Goal: Browse casually: Explore the website without a specific task or goal

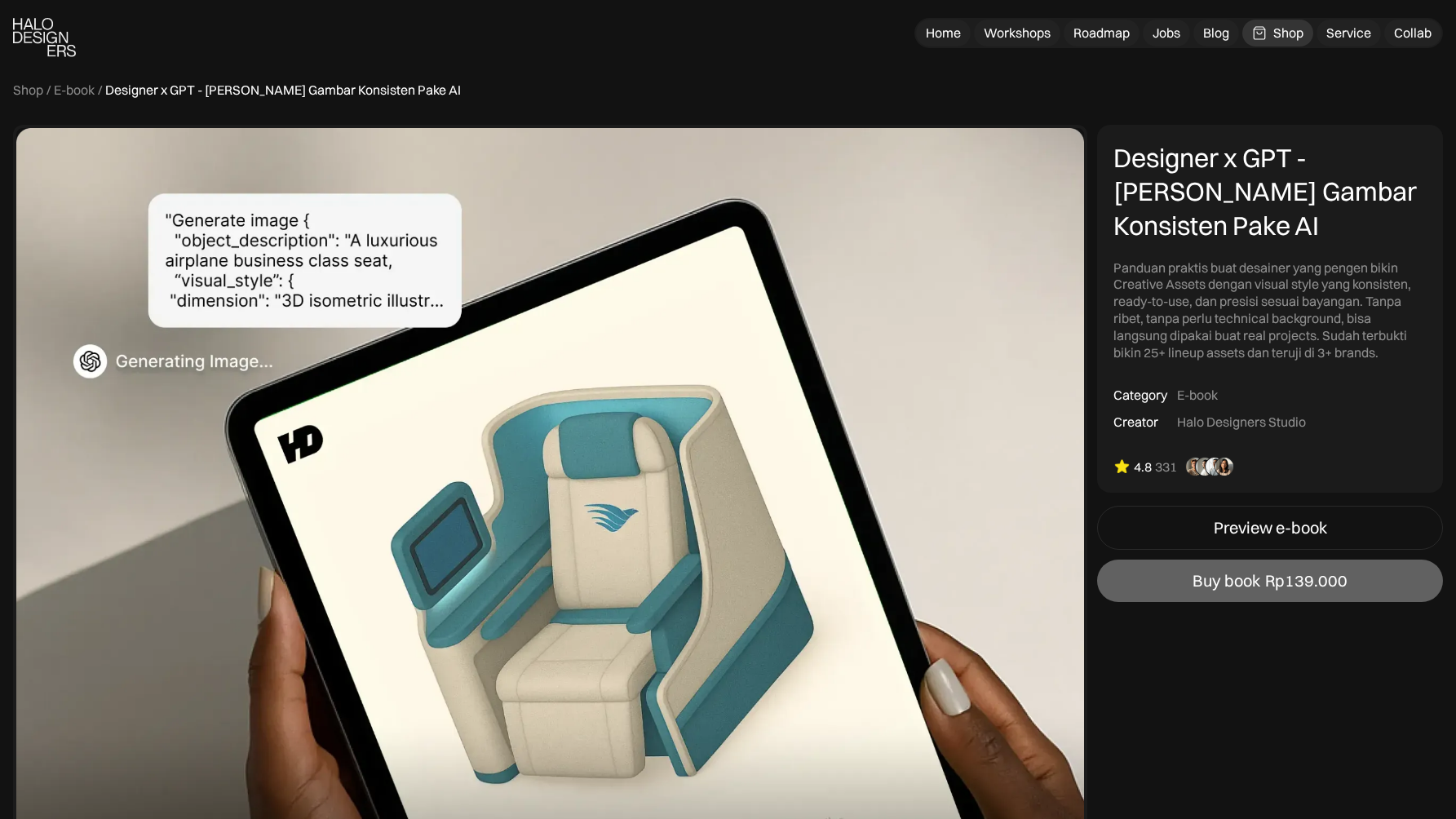
scroll to position [1206, 0]
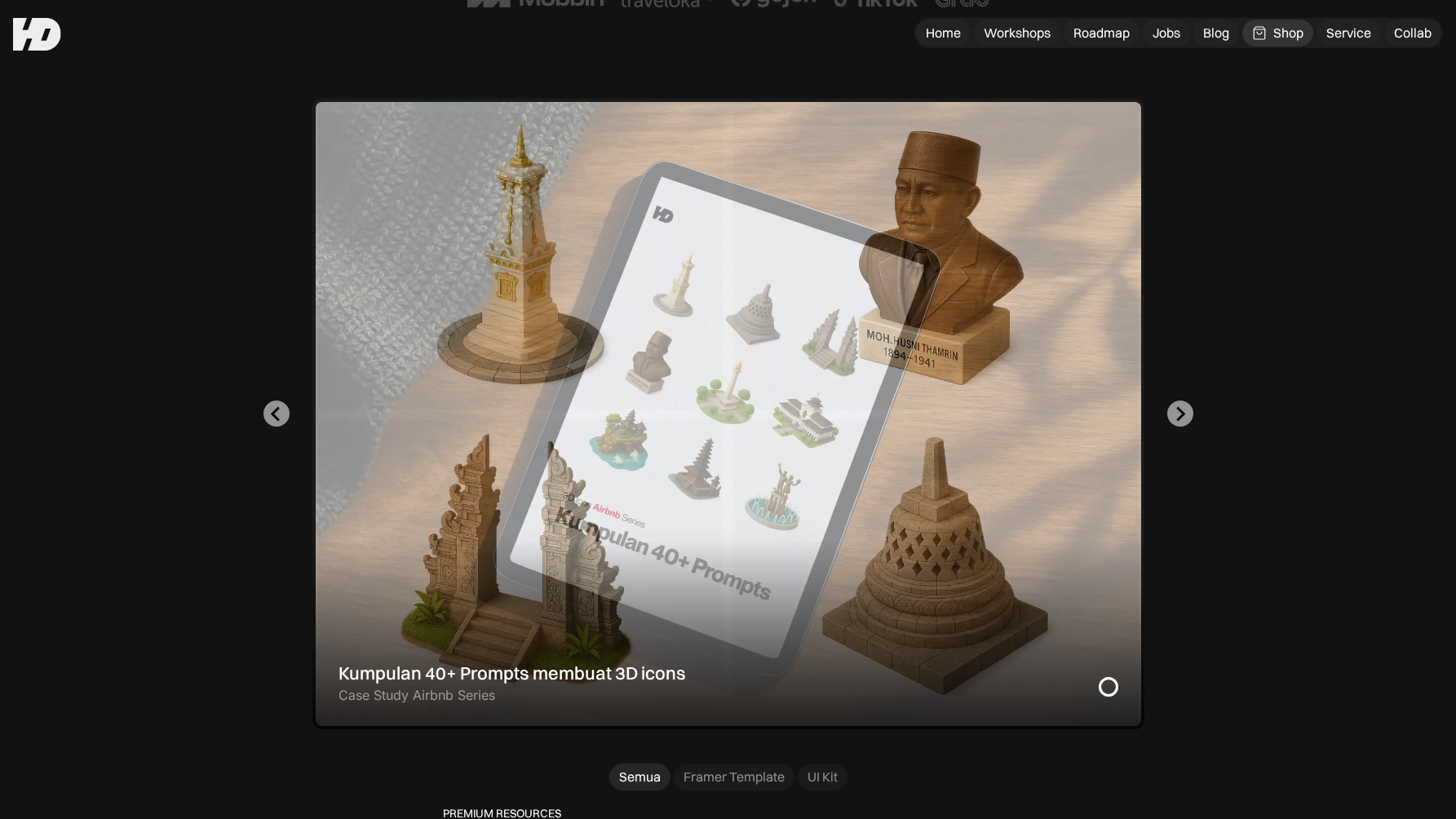
scroll to position [392, 0]
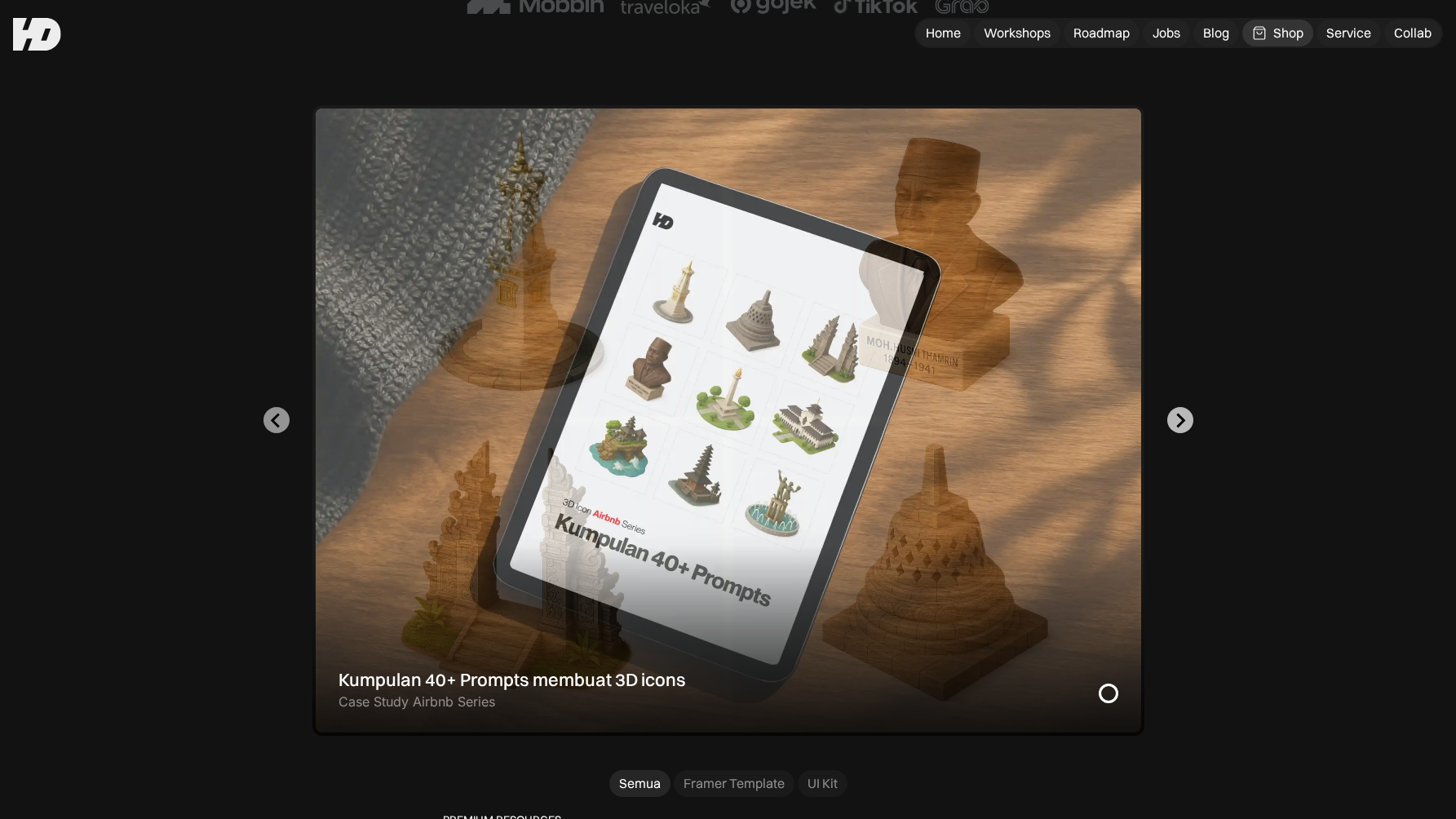
click at [1181, 417] on icon "Go to first slide" at bounding box center [1180, 420] width 9 height 15
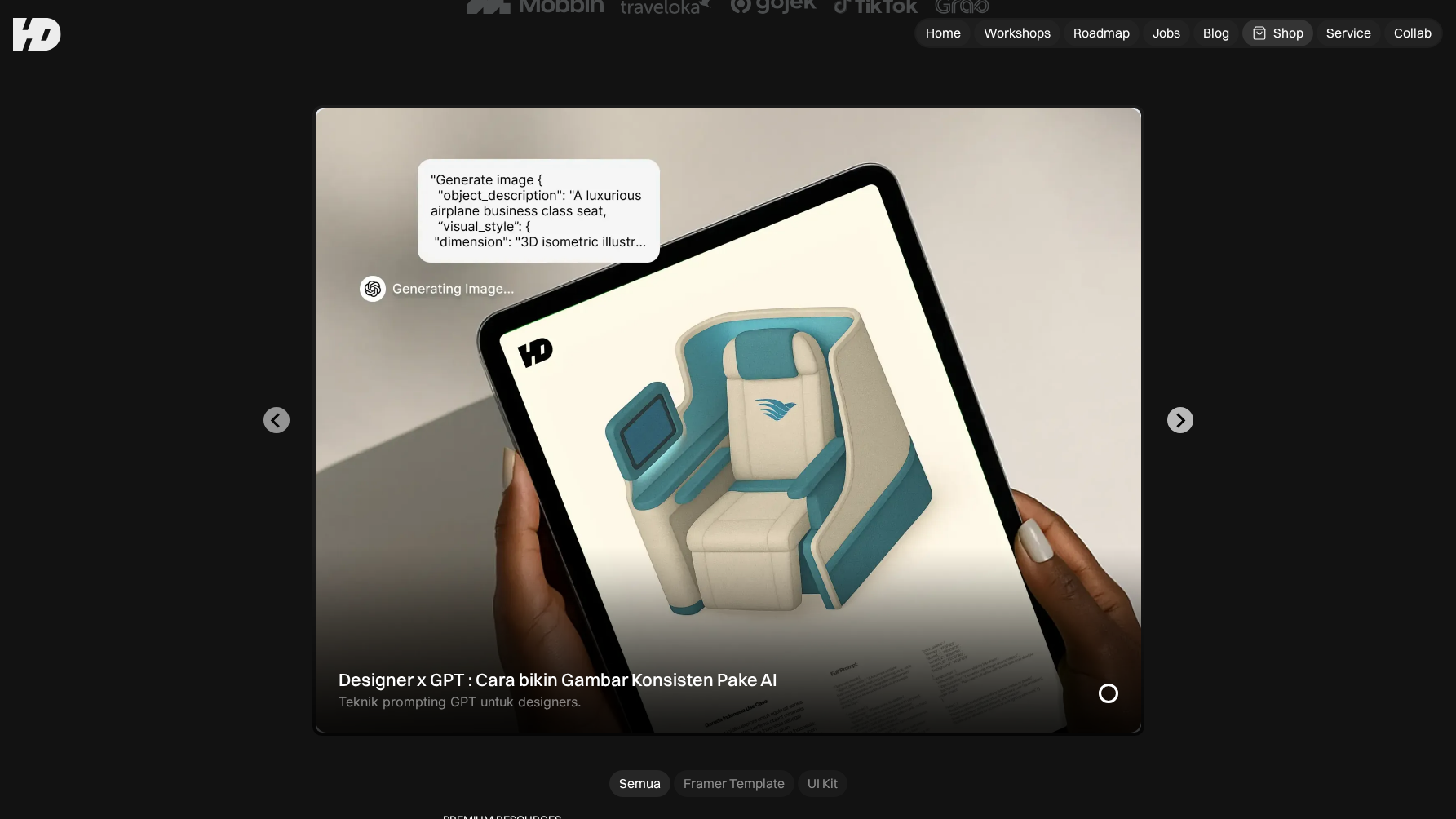
click at [1181, 414] on icon "Next slide" at bounding box center [1179, 420] width 16 height 16
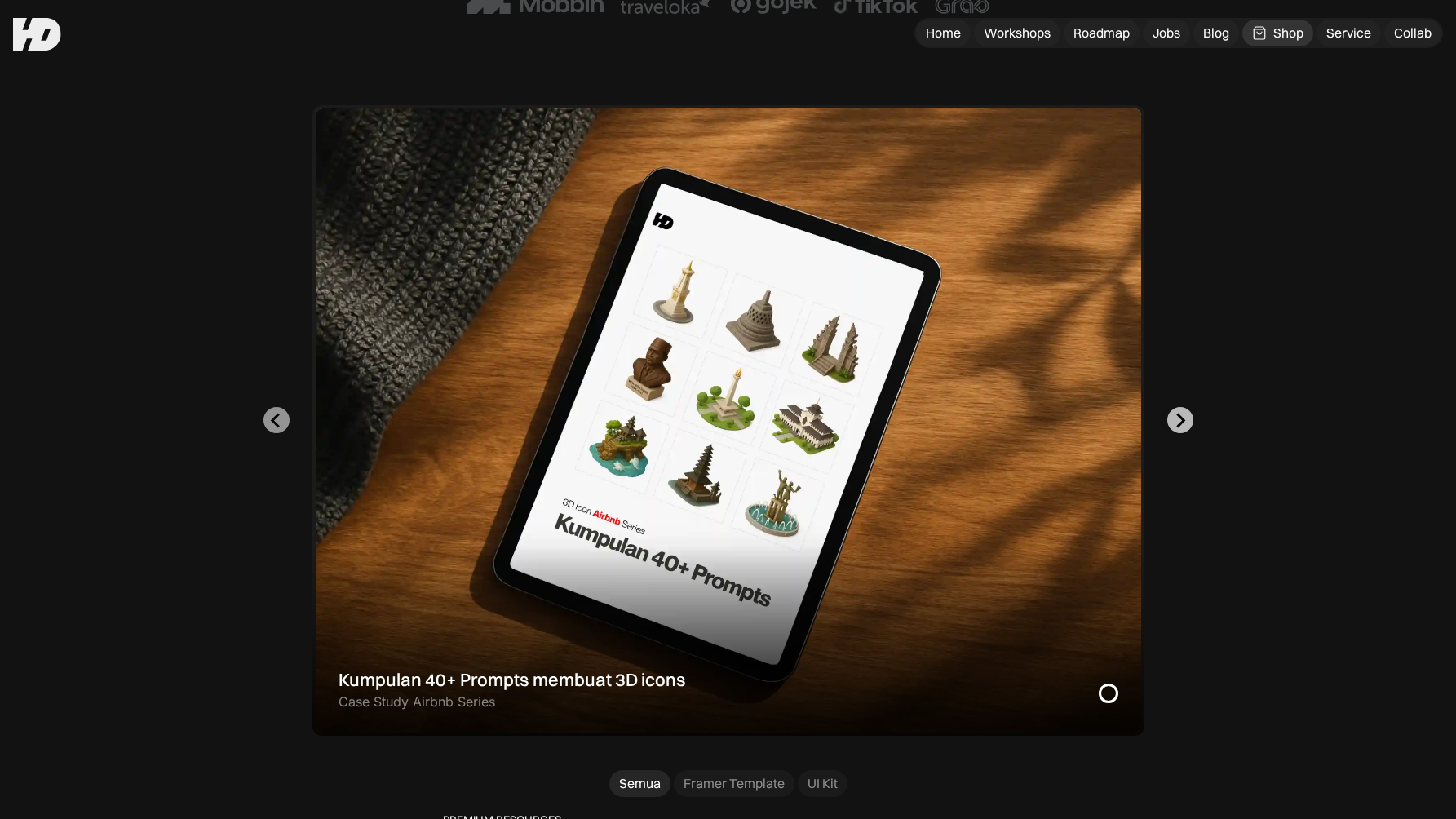
click at [1184, 416] on icon "Go to first slide" at bounding box center [1179, 420] width 16 height 16
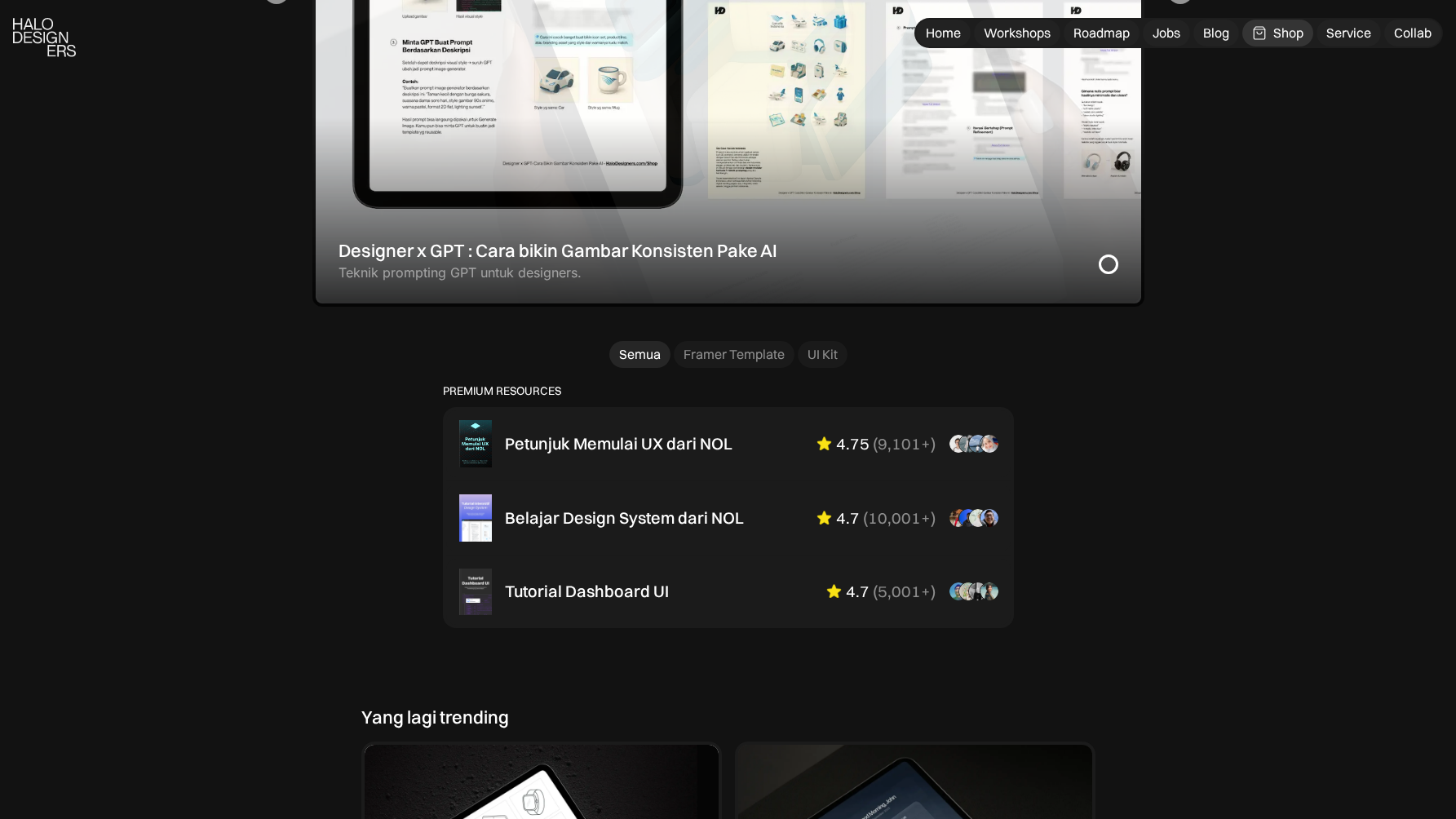
scroll to position [825, 0]
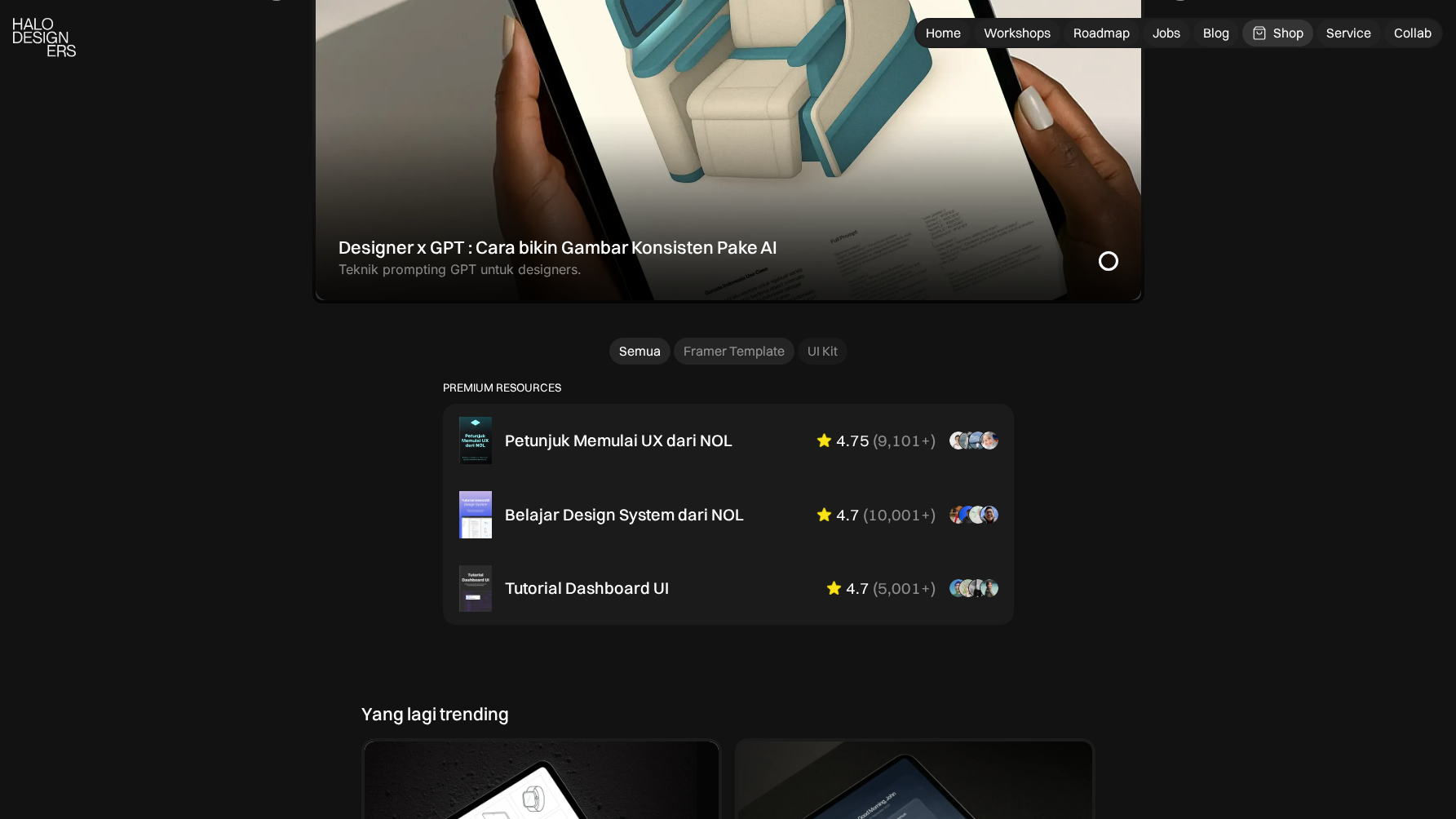
click at [752, 356] on div "Framer Template" at bounding box center [734, 351] width 101 height 17
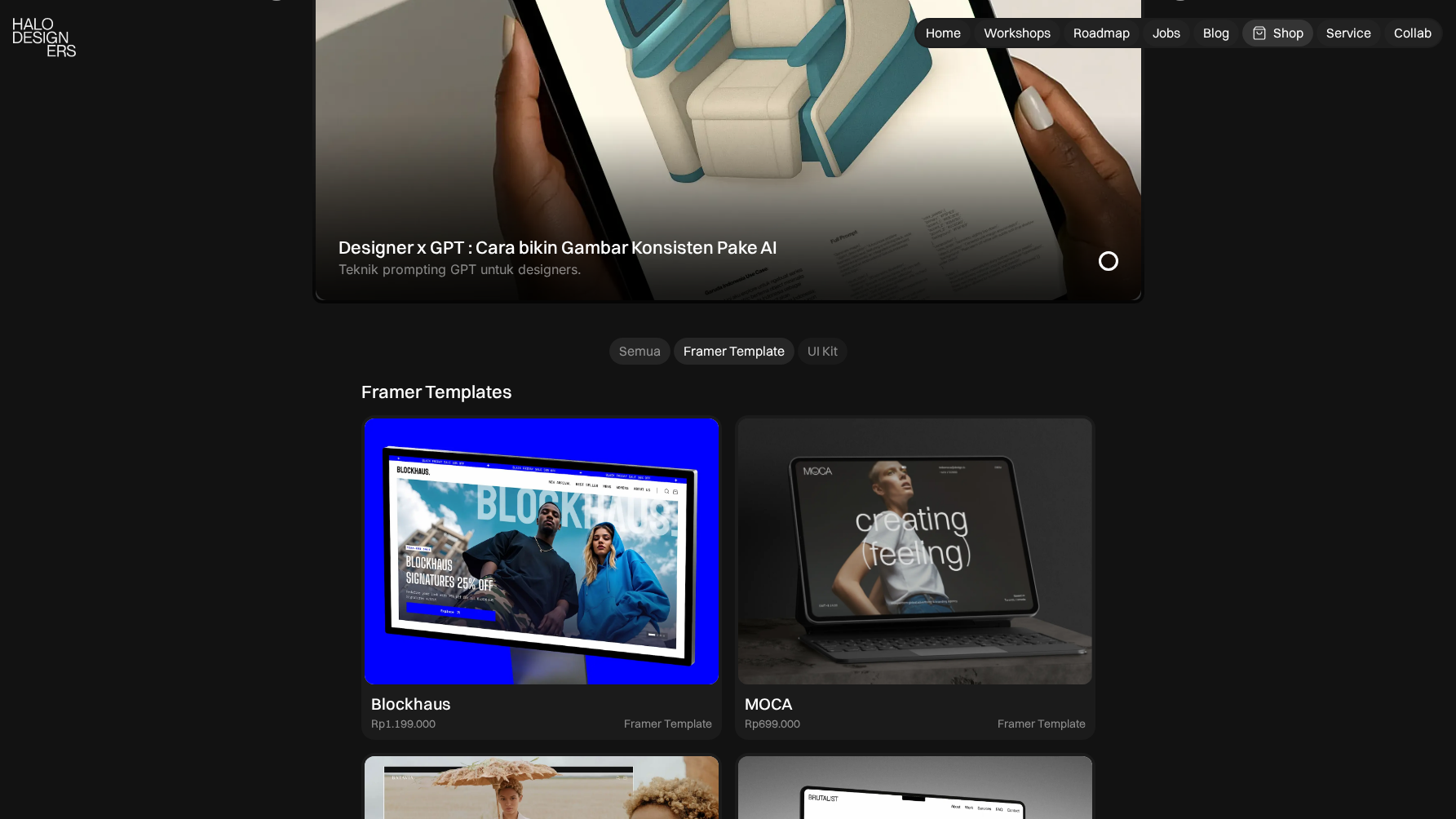
click at [644, 354] on div "Semua" at bounding box center [640, 351] width 42 height 17
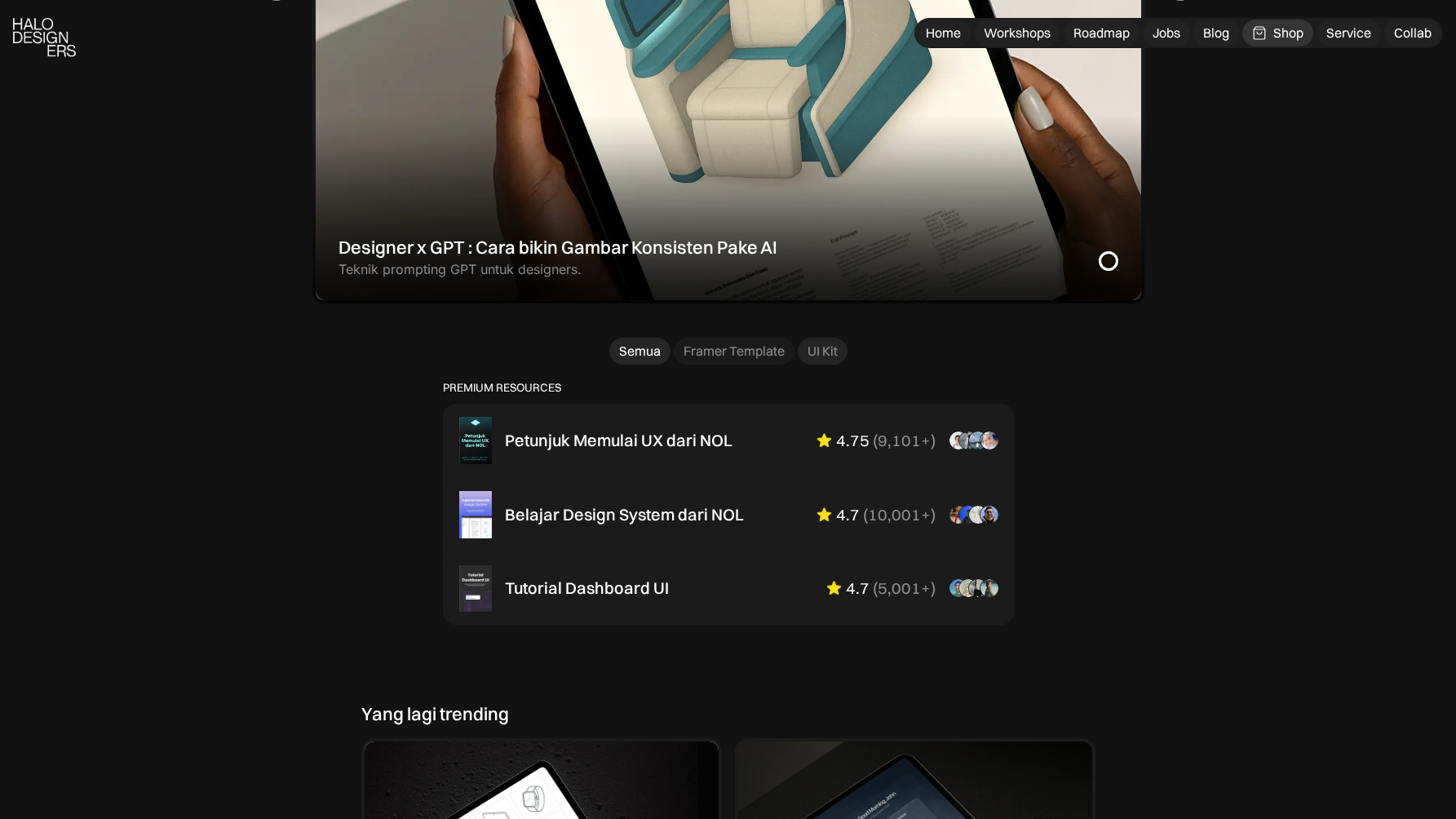
click at [810, 346] on div "UI Kit" at bounding box center [822, 351] width 30 height 17
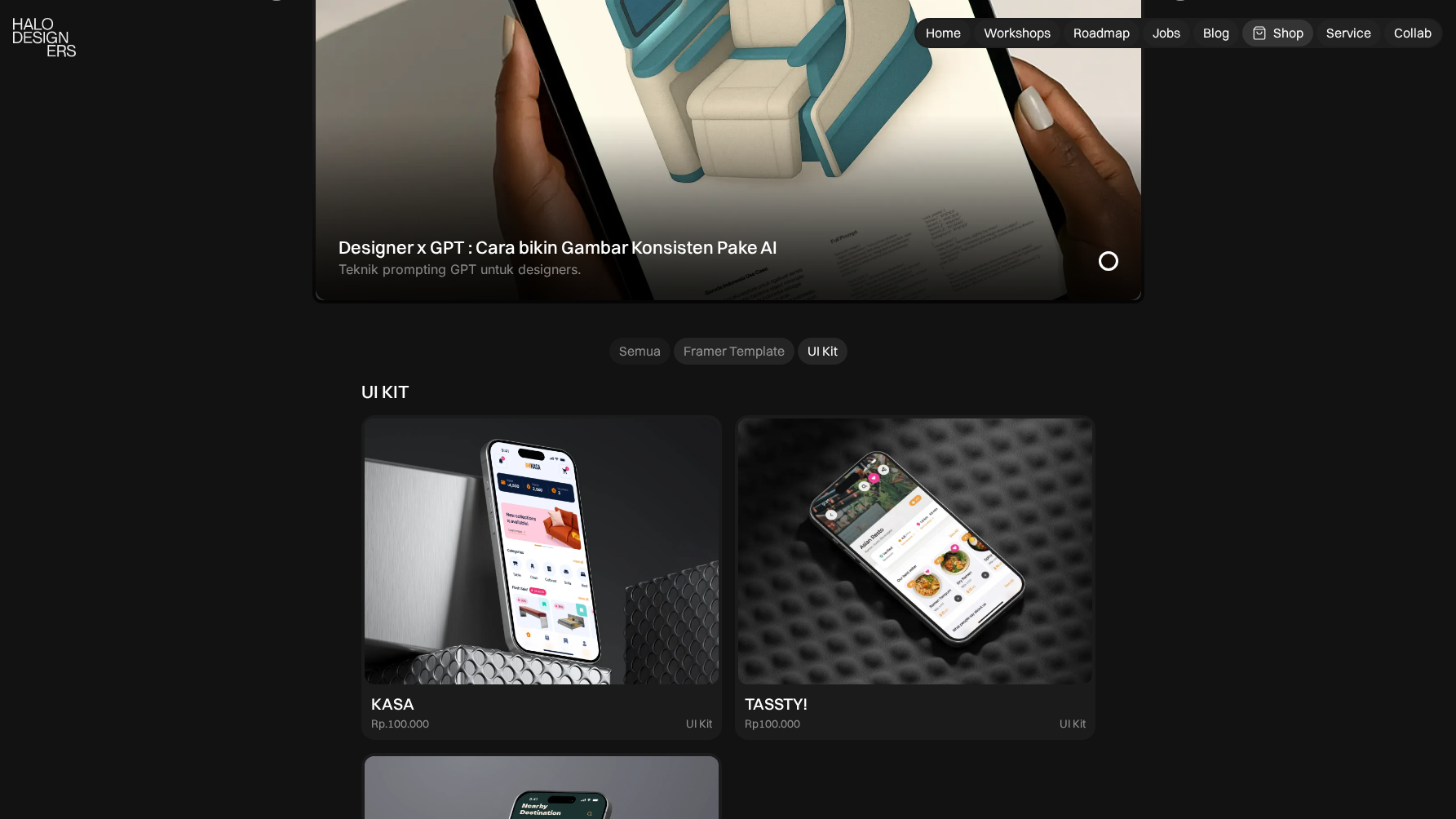
click at [685, 348] on div "Framer Template" at bounding box center [734, 351] width 101 height 17
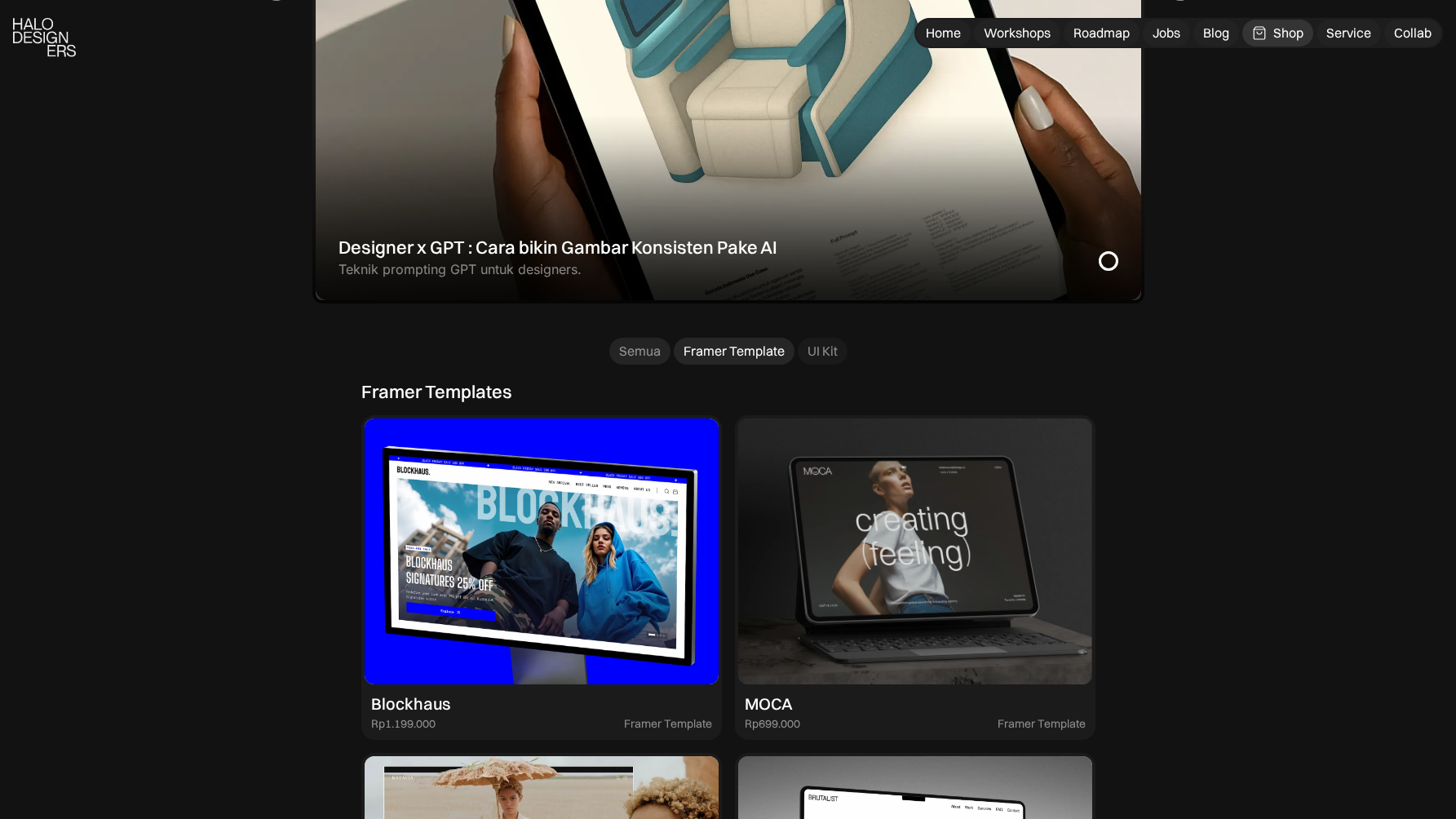
click at [643, 348] on div "Semua" at bounding box center [640, 351] width 42 height 17
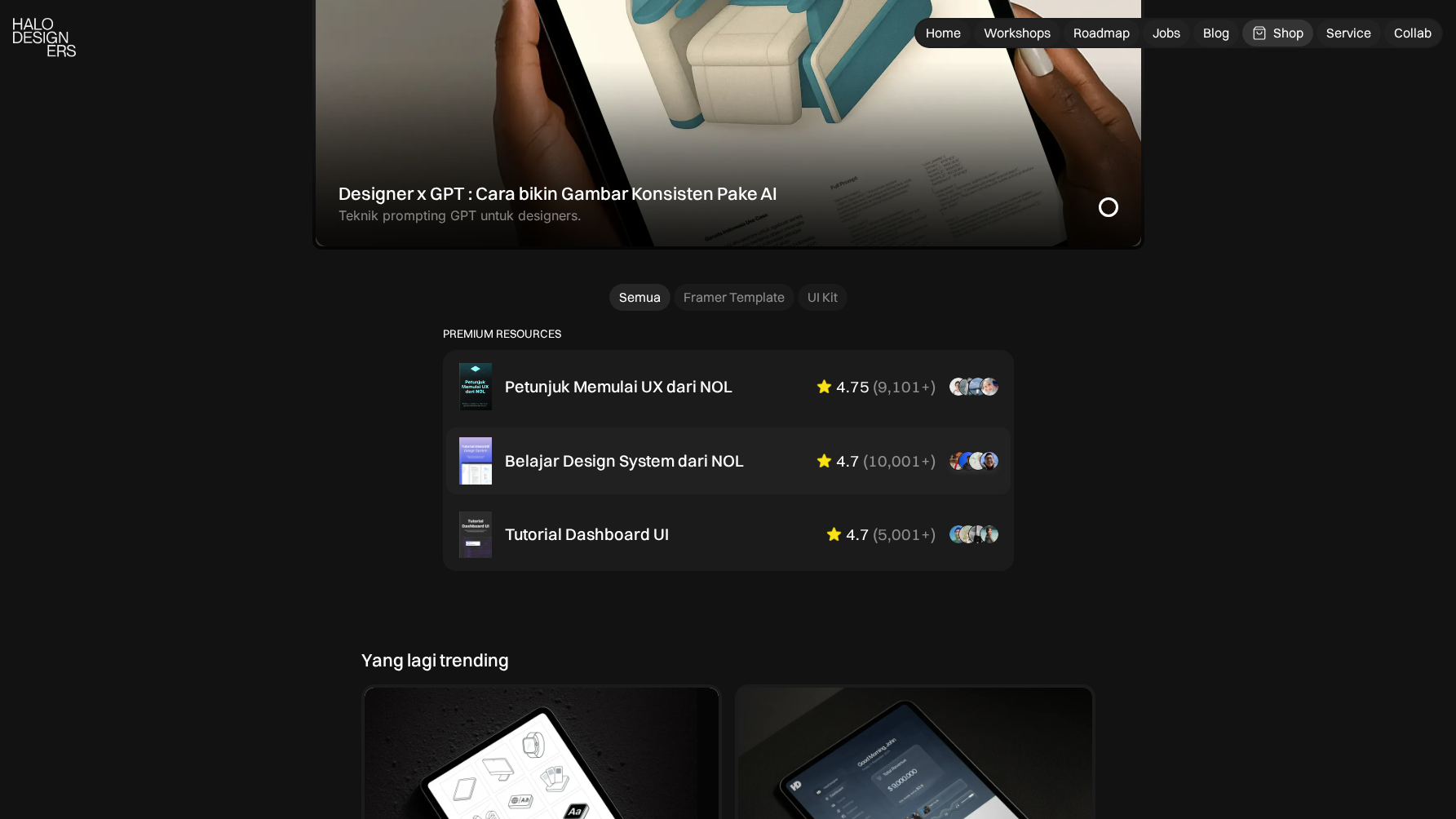
scroll to position [896, 0]
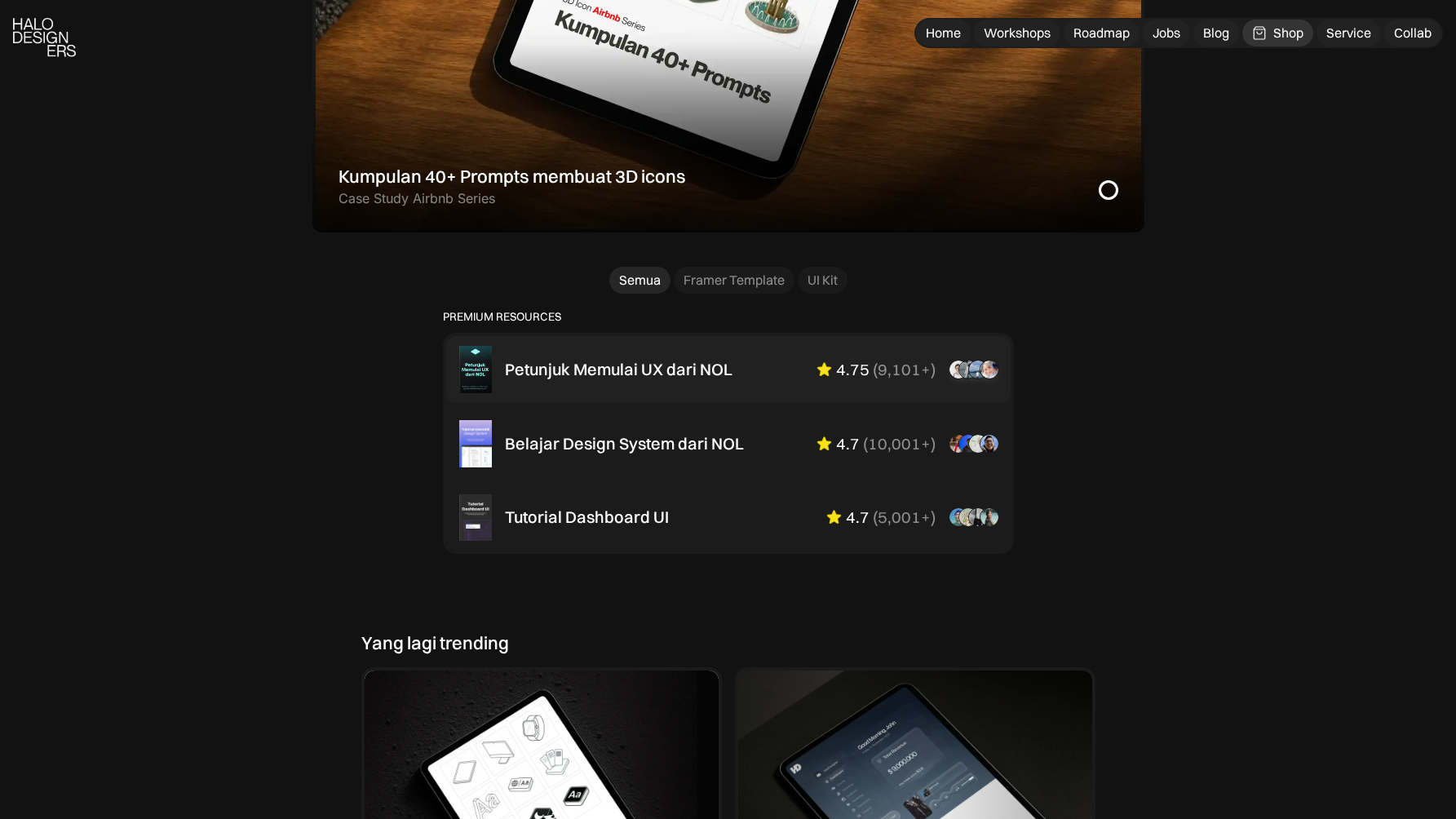
click at [659, 364] on div "Petunjuk Memulai UX dari NOL" at bounding box center [619, 369] width 227 height 19
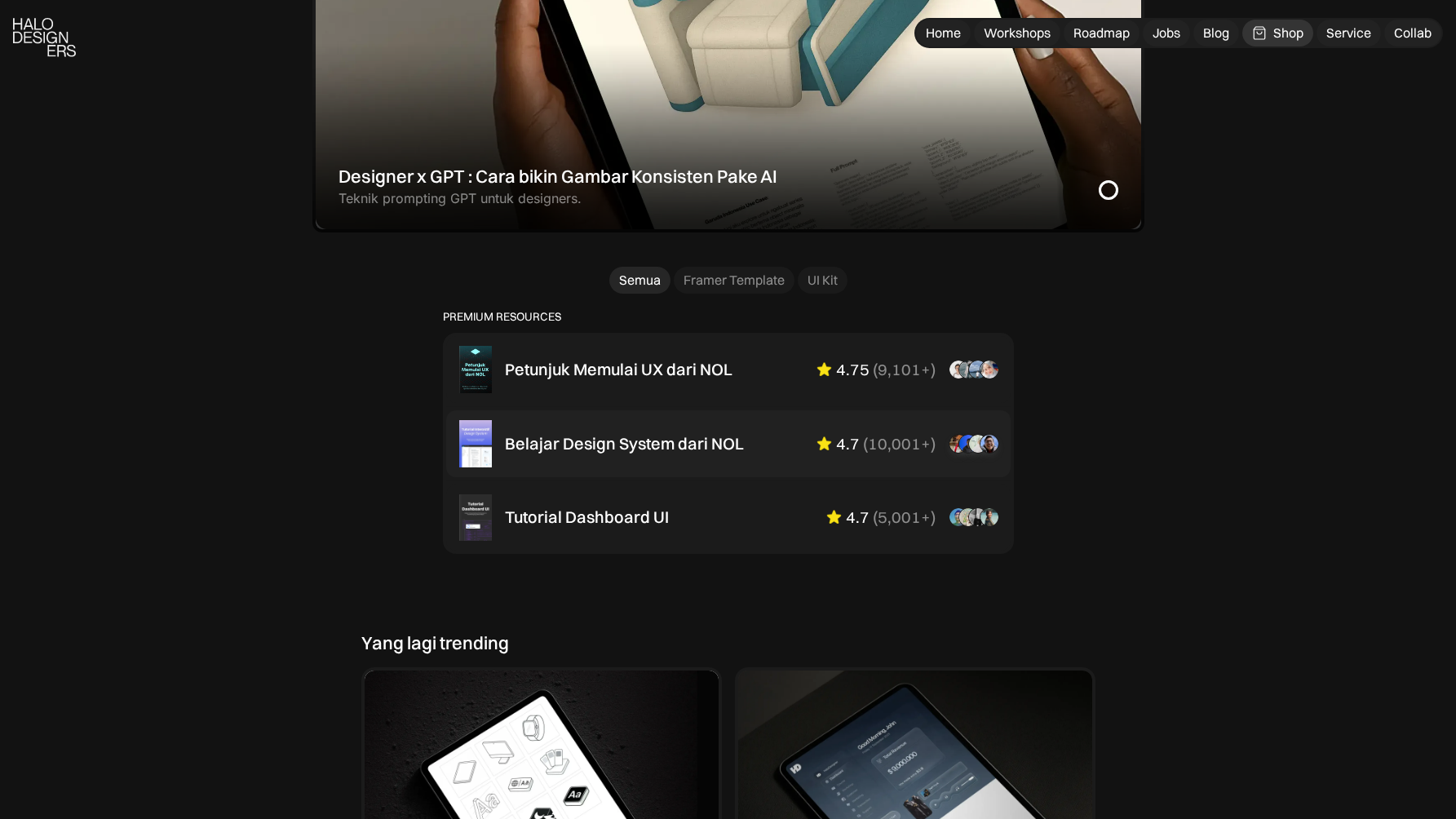
click at [735, 439] on div "Belajar Design System dari NOL" at bounding box center [624, 443] width 239 height 19
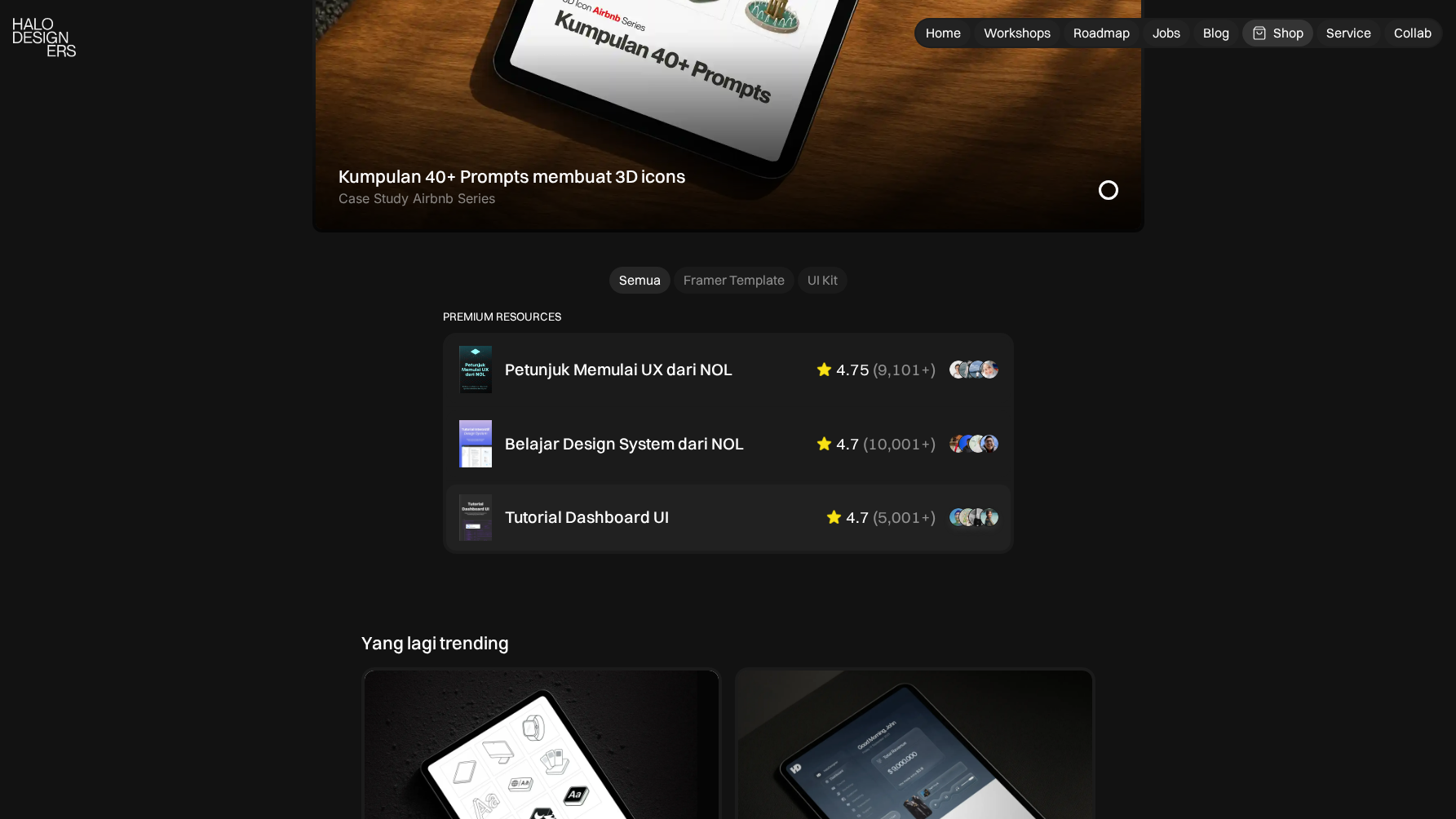
click at [657, 520] on div "Tutorial Dashboard UI" at bounding box center [587, 516] width 164 height 19
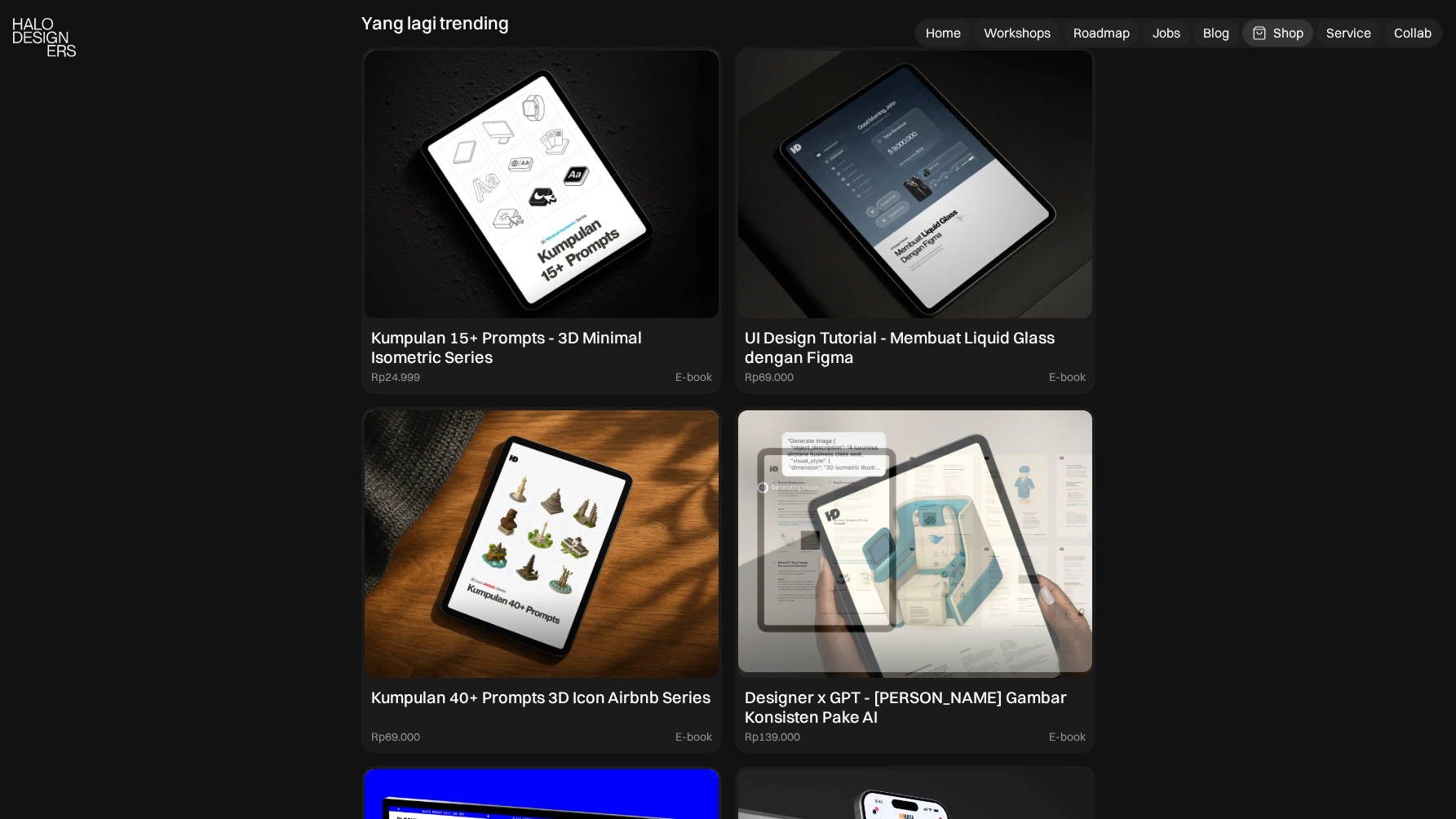
scroll to position [1540, 0]
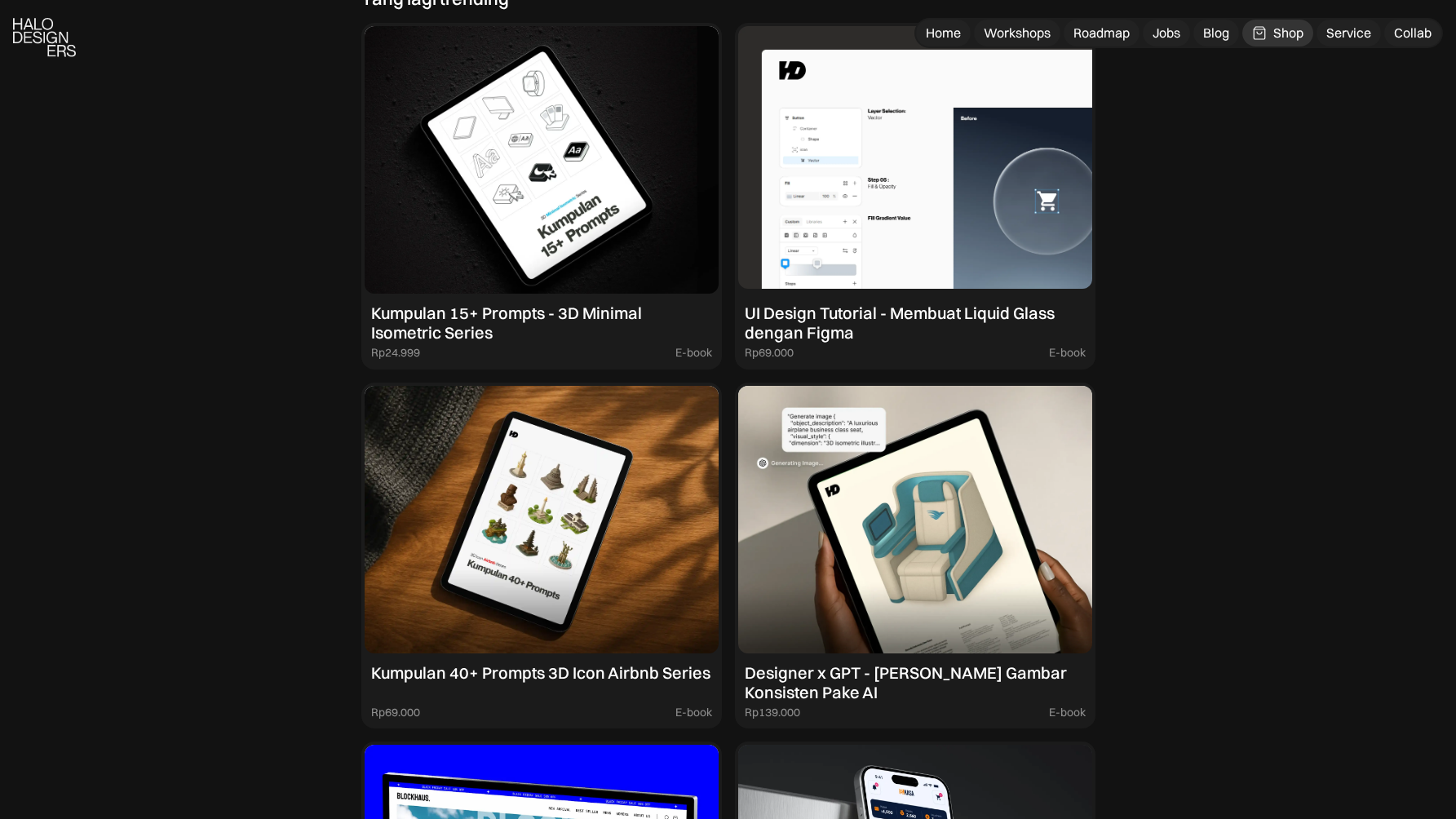
click at [847, 242] on img at bounding box center [915, 160] width 354 height 267
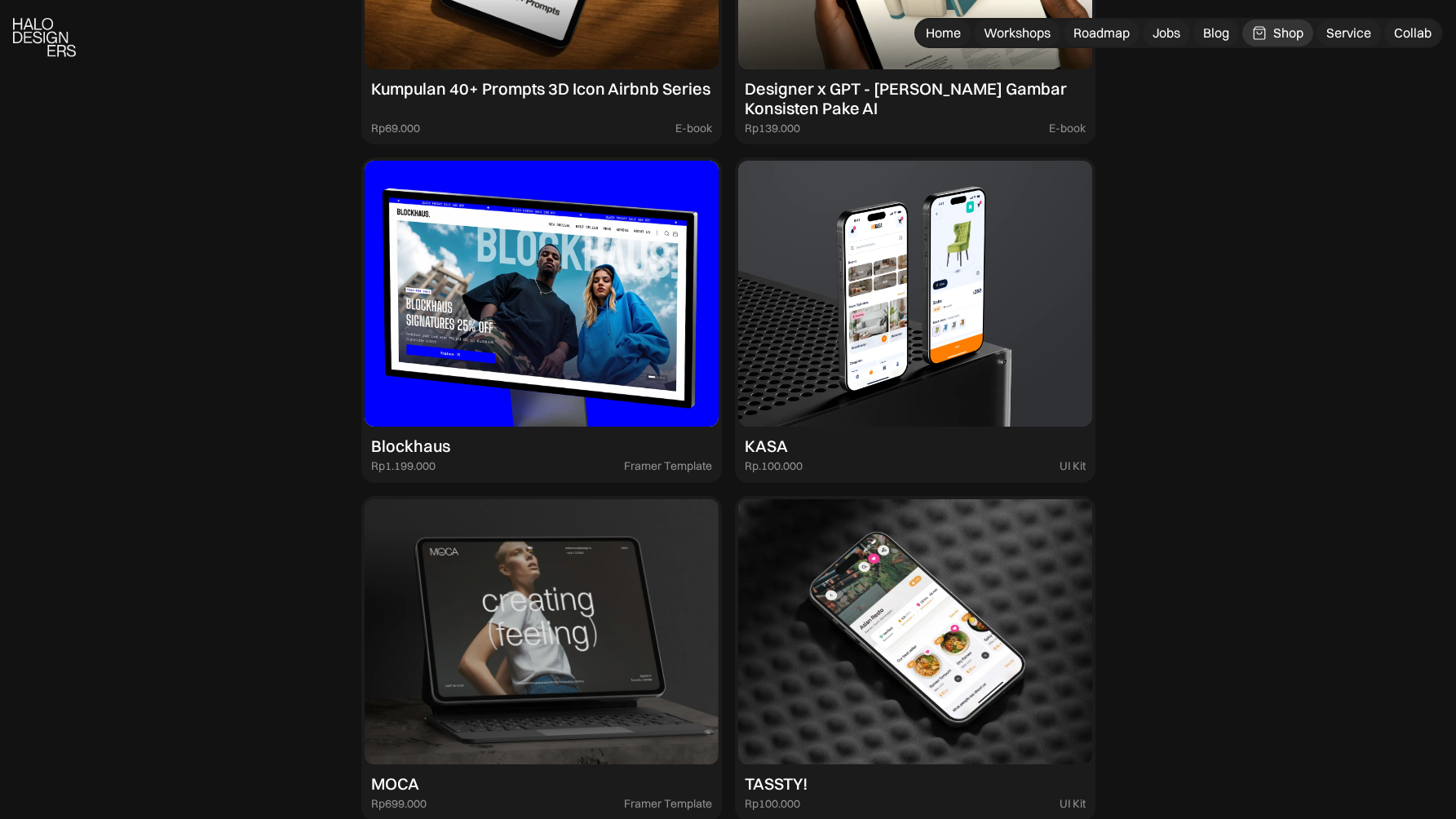
scroll to position [2150, 0]
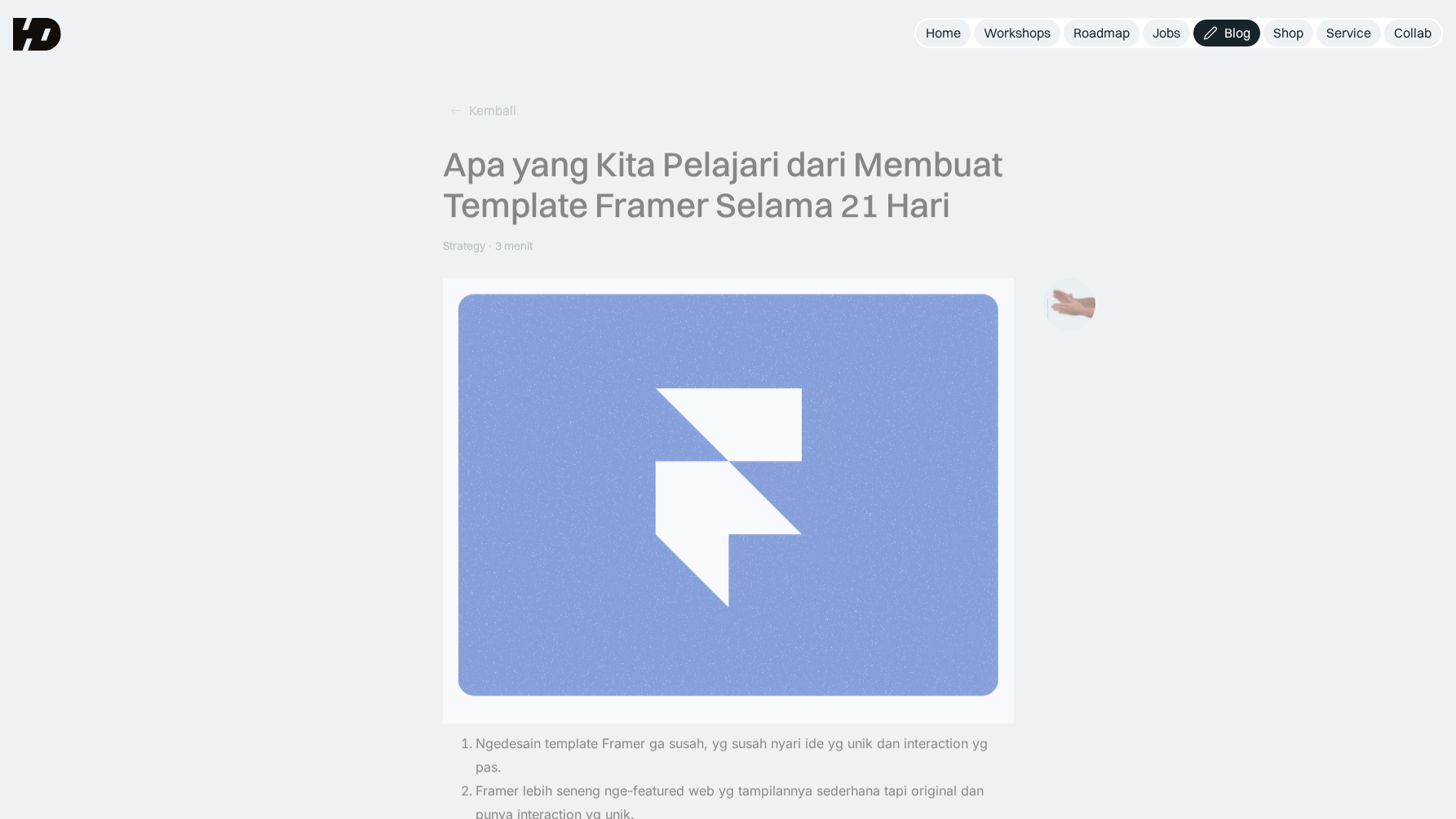
scroll to position [100, 0]
